Goal: Information Seeking & Learning: Learn about a topic

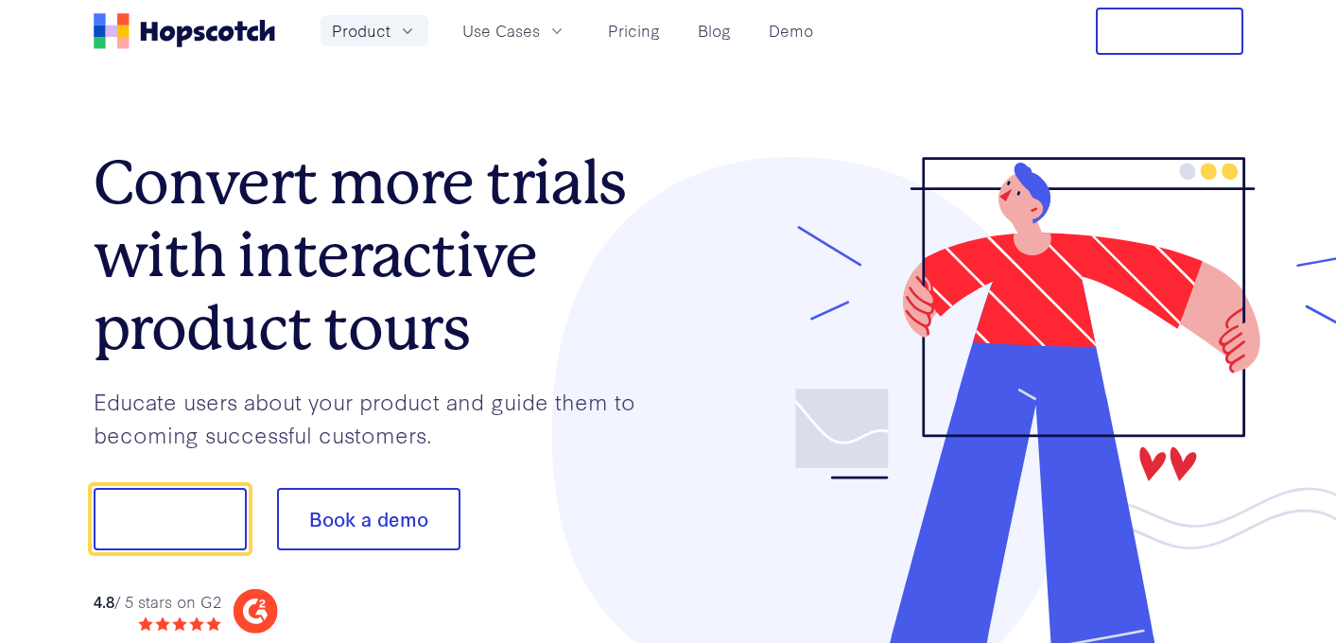
click at [405, 22] on icon "button" at bounding box center [407, 31] width 19 height 19
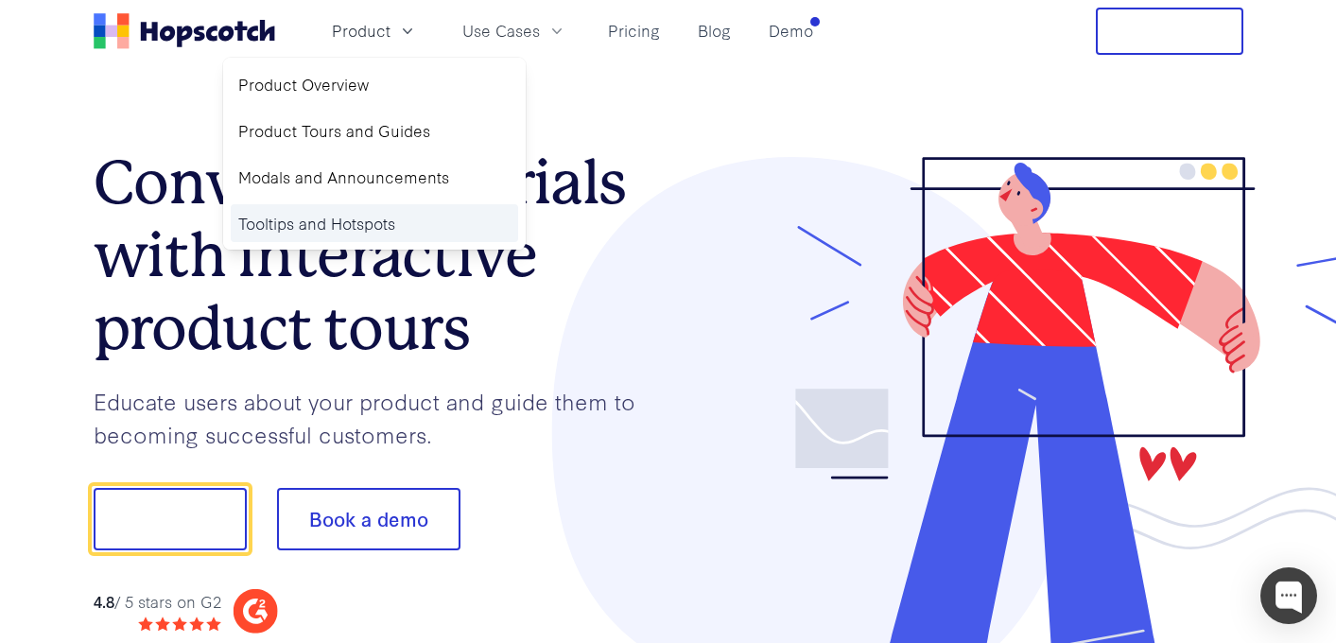
click at [352, 222] on link "Tooltips and Hotspots" at bounding box center [374, 223] width 287 height 39
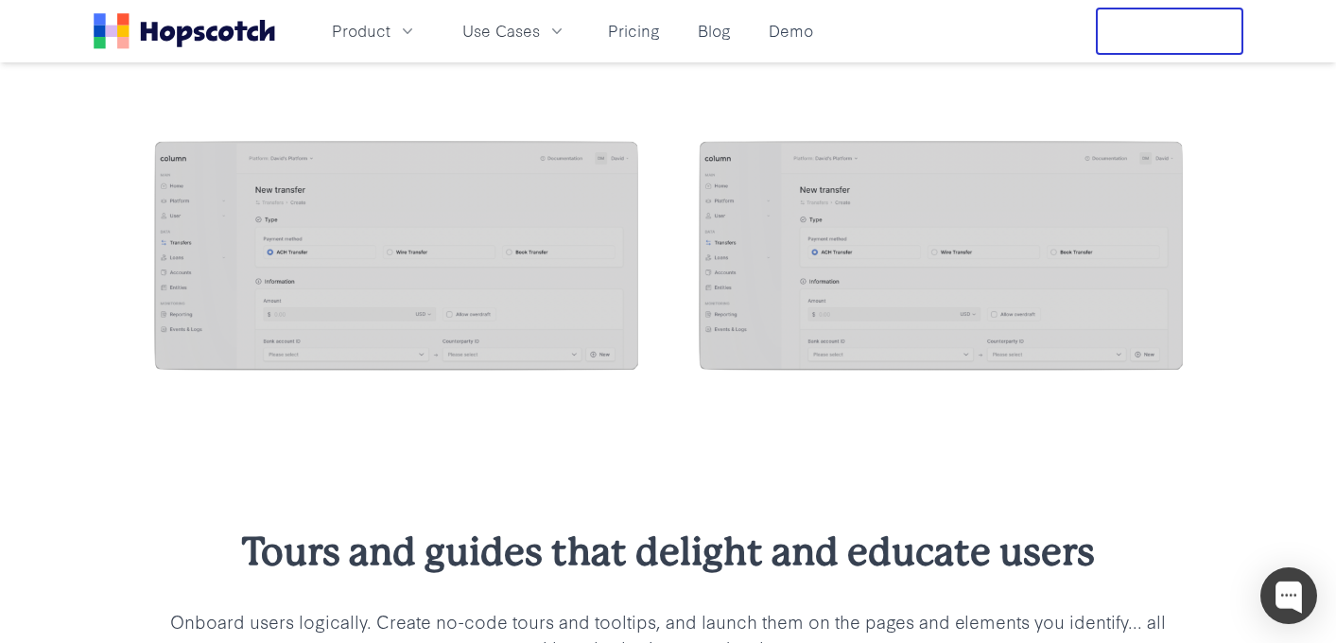
scroll to position [1709, 0]
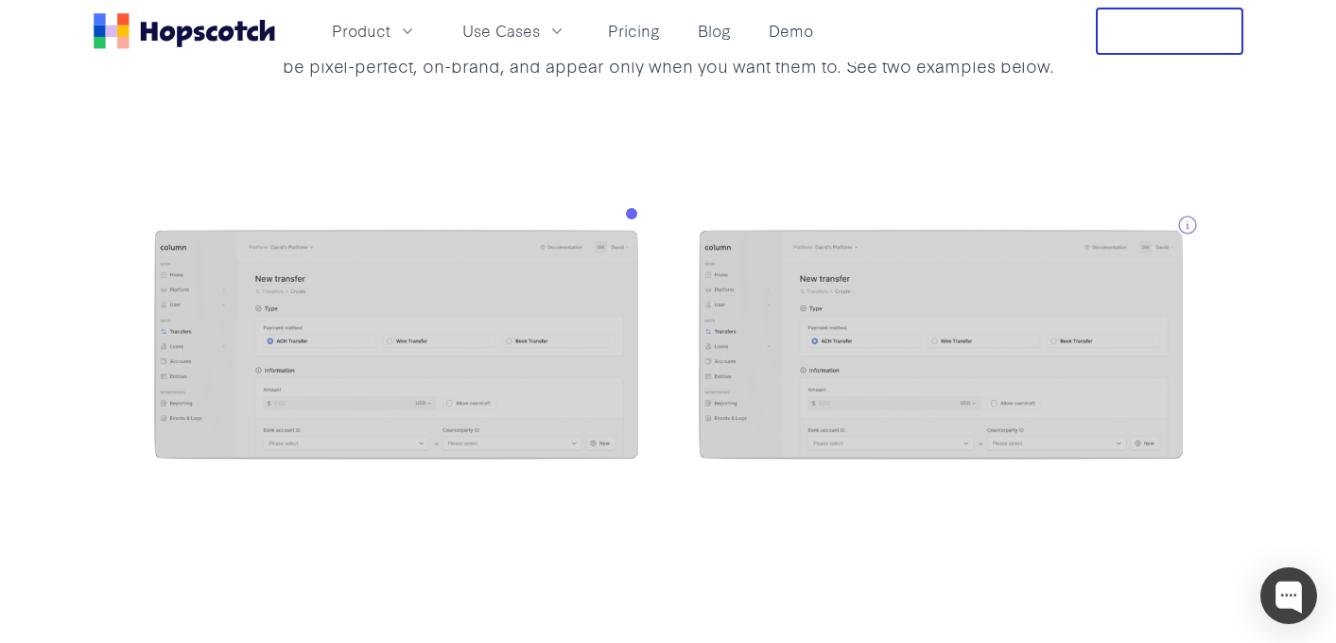
click at [1189, 230] on div at bounding box center [668, 347] width 1089 height 235
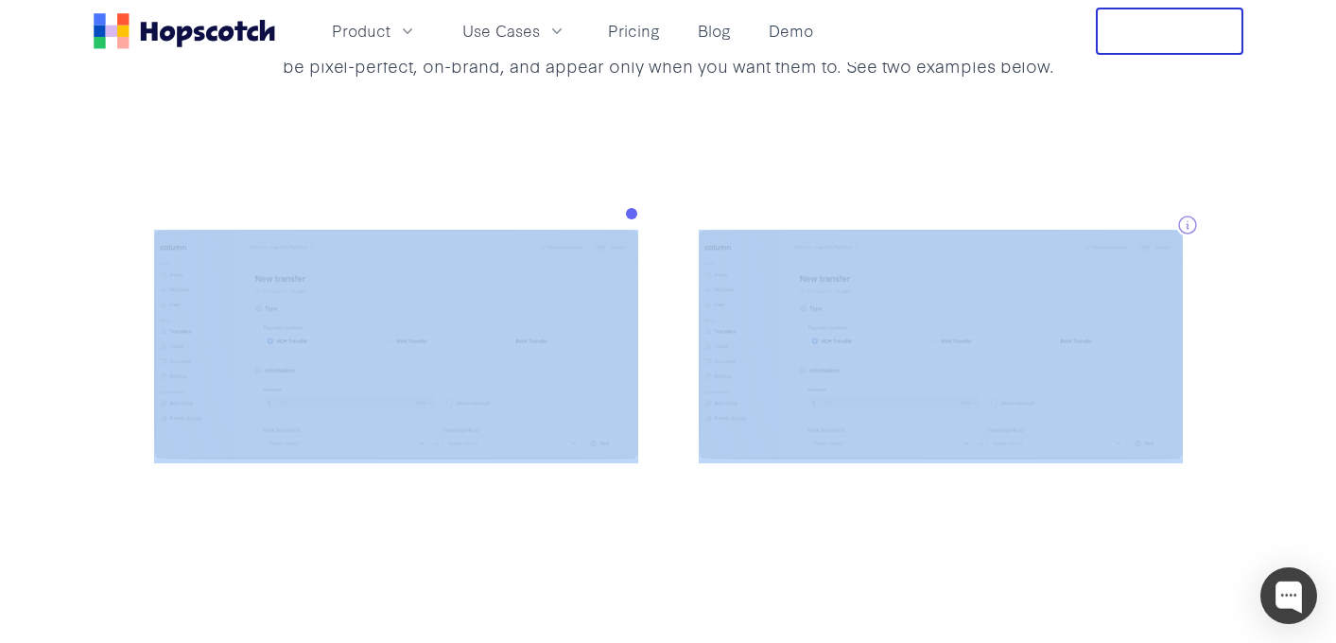
click at [1189, 230] on div at bounding box center [668, 347] width 1089 height 235
click at [1187, 222] on div at bounding box center [668, 347] width 1336 height 386
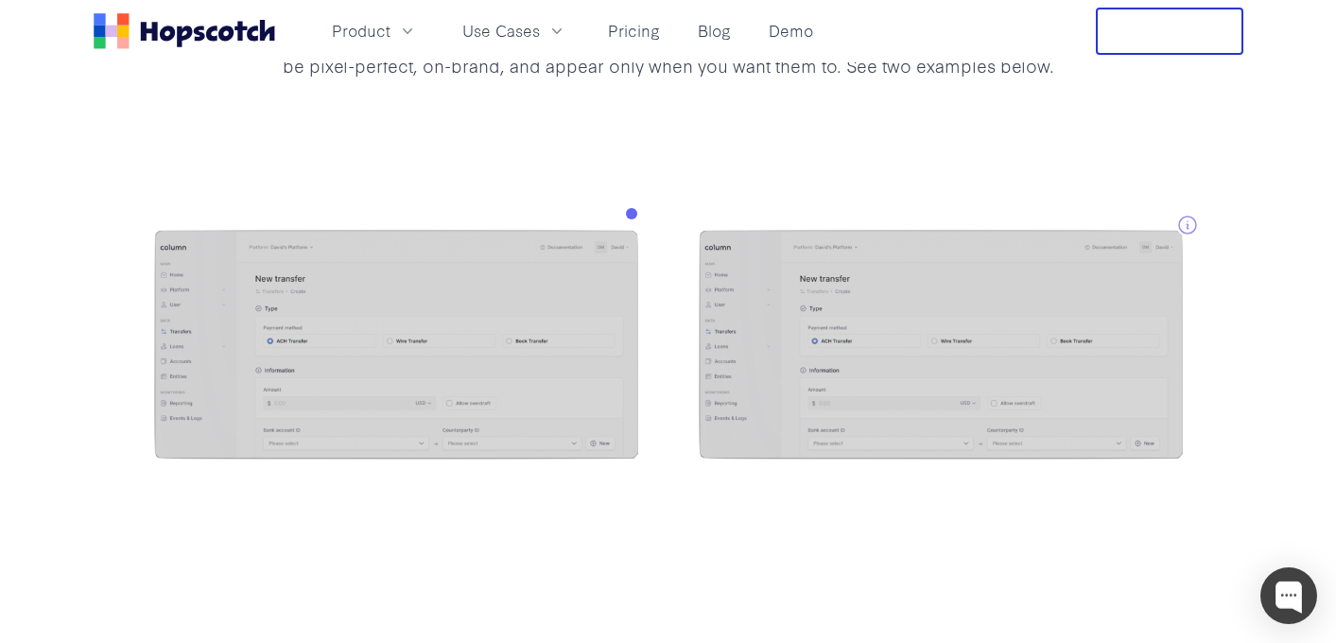
click at [1135, 188] on div at bounding box center [668, 347] width 1336 height 386
click at [835, 318] on img at bounding box center [941, 347] width 484 height 235
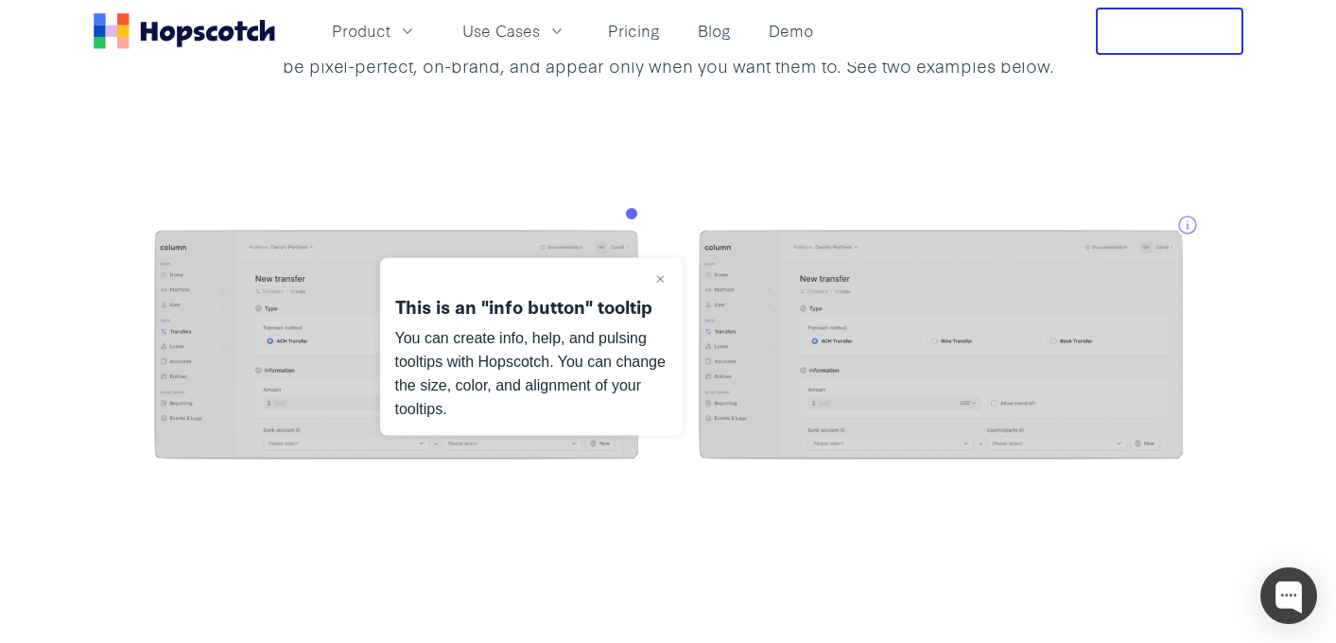
click at [835, 318] on img at bounding box center [941, 347] width 484 height 235
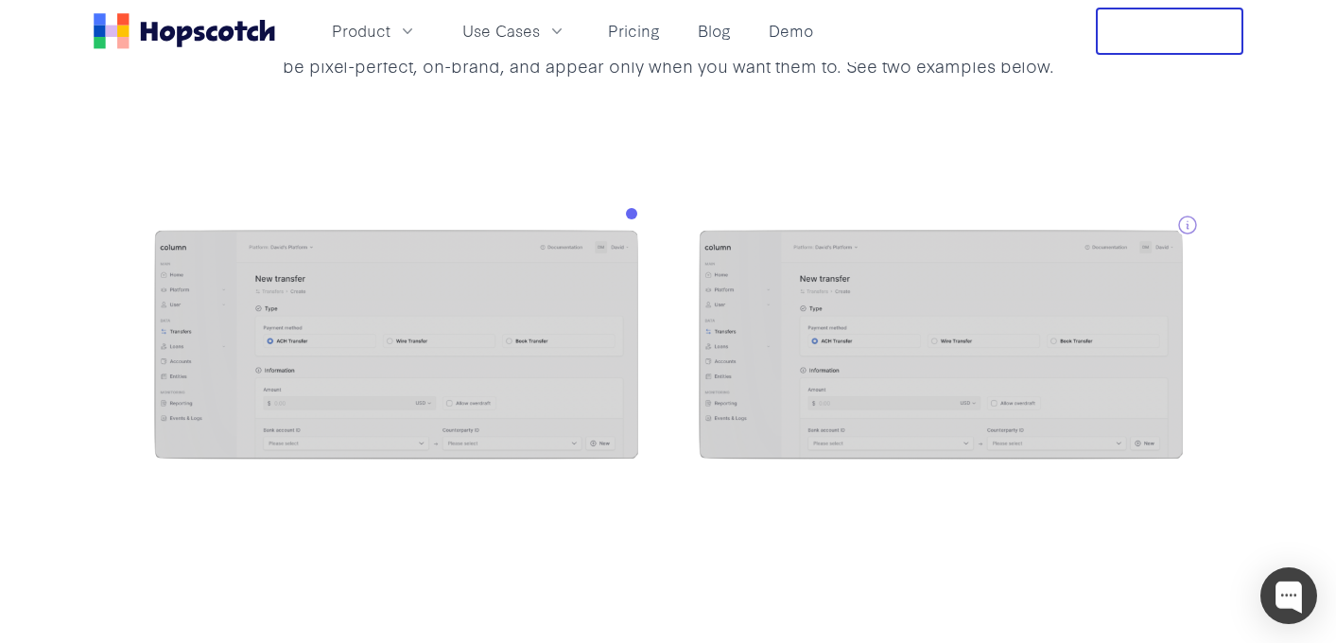
click at [913, 369] on img at bounding box center [941, 347] width 484 height 235
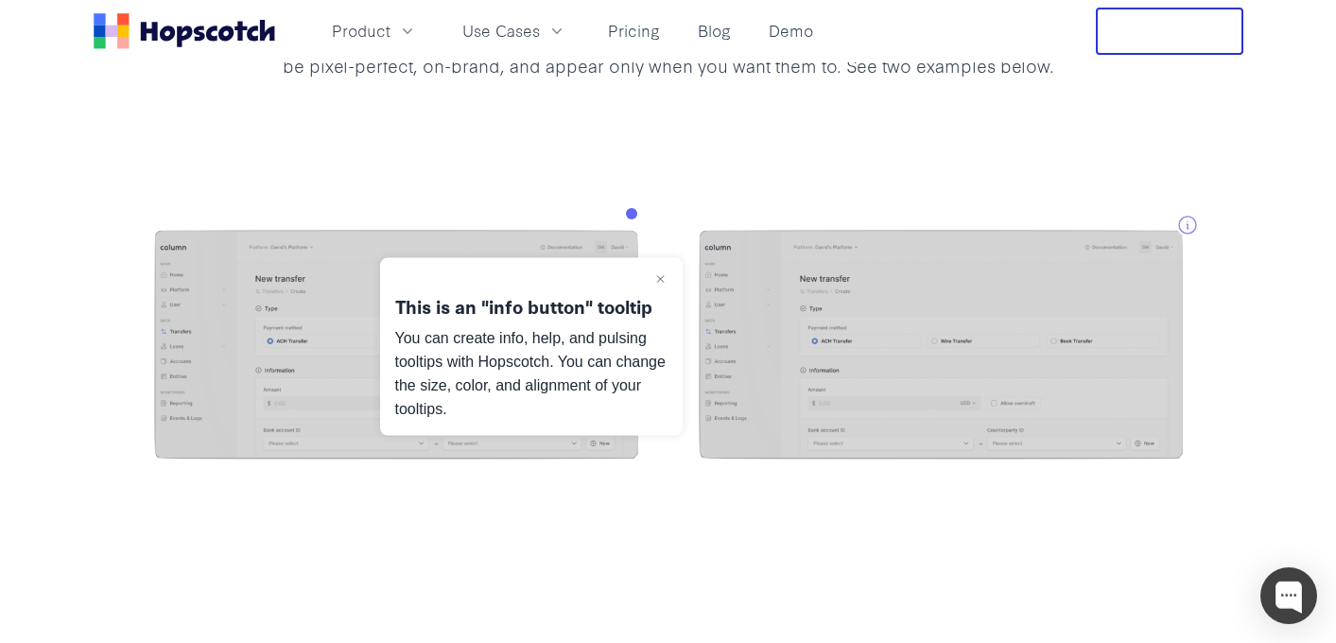
click at [913, 369] on img at bounding box center [941, 347] width 484 height 235
